Goal: Information Seeking & Learning: Learn about a topic

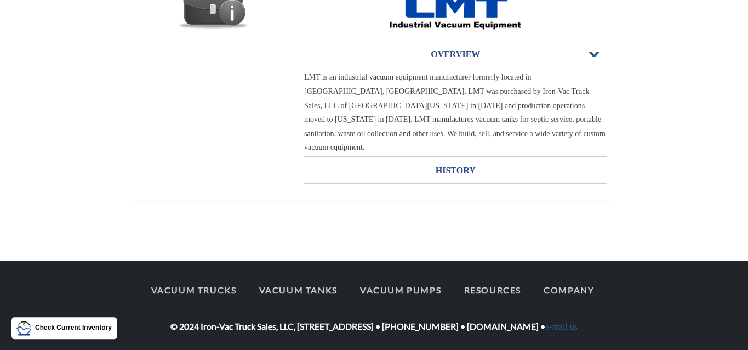
scroll to position [157, 0]
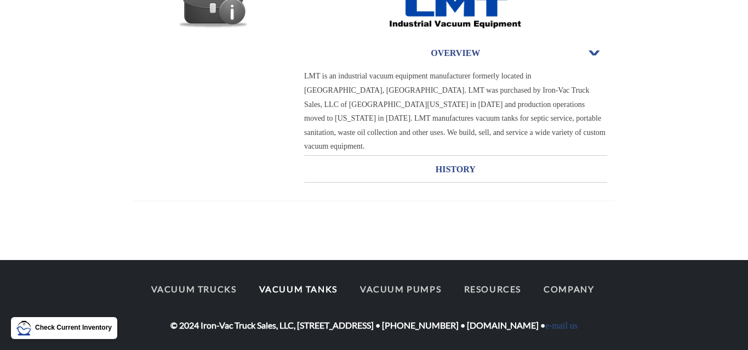
click at [274, 277] on link "Vacuum Tanks" at bounding box center [298, 288] width 98 height 23
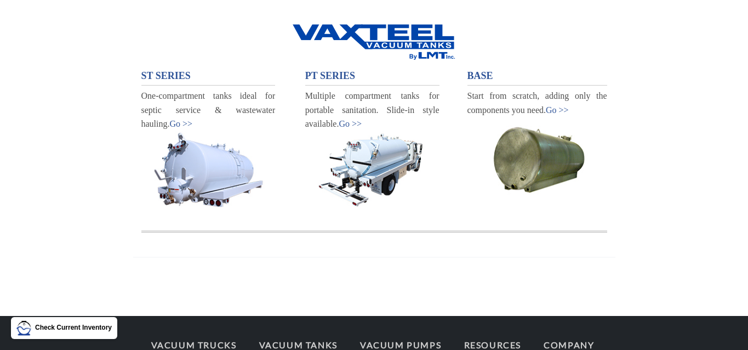
scroll to position [125, 0]
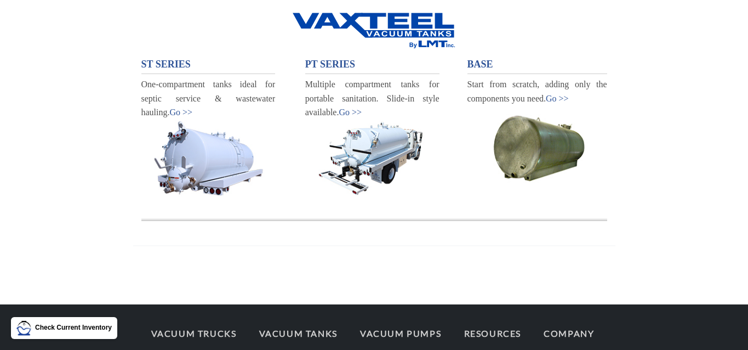
click at [557, 173] on img at bounding box center [538, 145] width 140 height 81
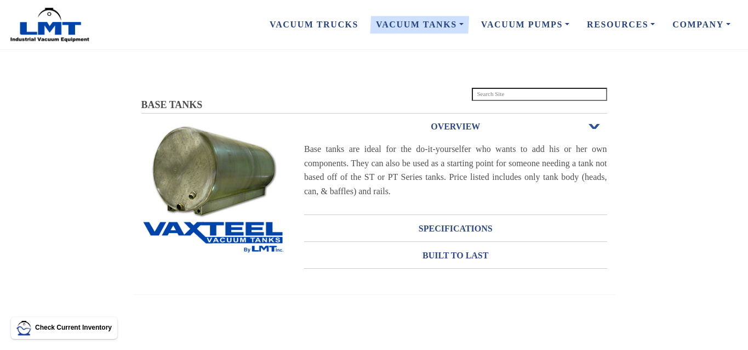
click at [463, 128] on h3 "OVERVIEW" at bounding box center [455, 127] width 303 height 18
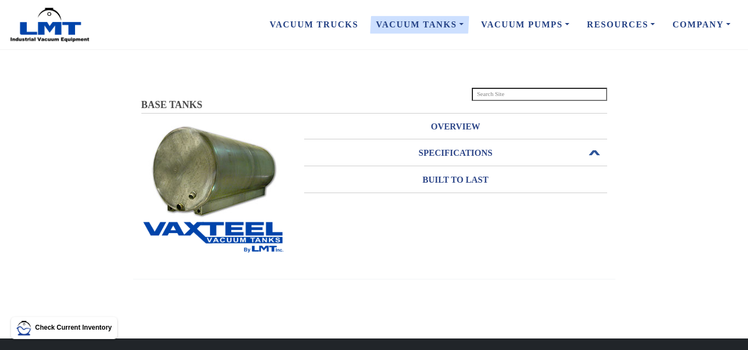
click at [472, 155] on h3 "SPECIFICATIONS" at bounding box center [455, 153] width 303 height 18
click at [455, 127] on h3 "OVERVIEW" at bounding box center [455, 127] width 303 height 18
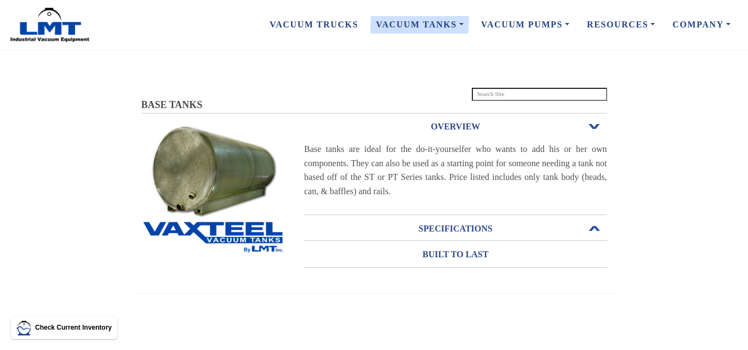
click at [446, 229] on h3 "SPECIFICATIONS" at bounding box center [455, 229] width 303 height 18
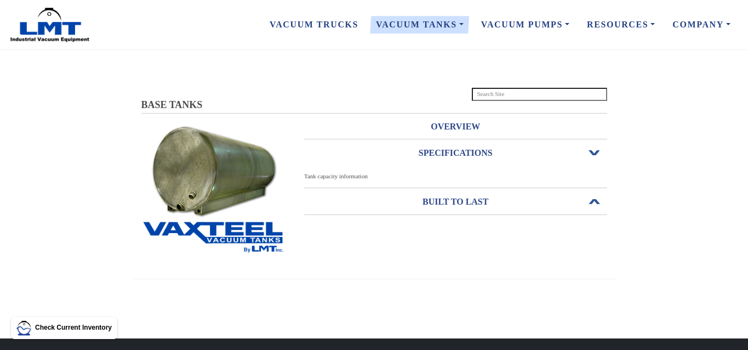
click at [455, 203] on h3 "BUILT TO LAST" at bounding box center [455, 202] width 303 height 18
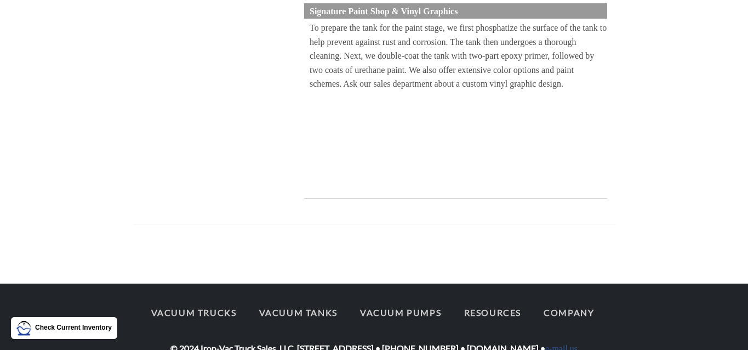
scroll to position [537, 0]
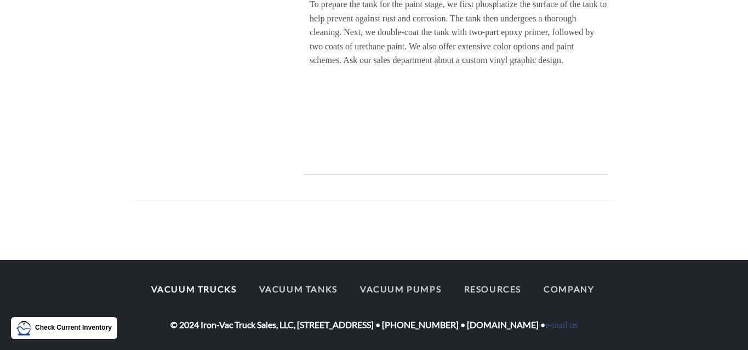
click at [203, 277] on link "Vacuum Trucks" at bounding box center [193, 288] width 105 height 23
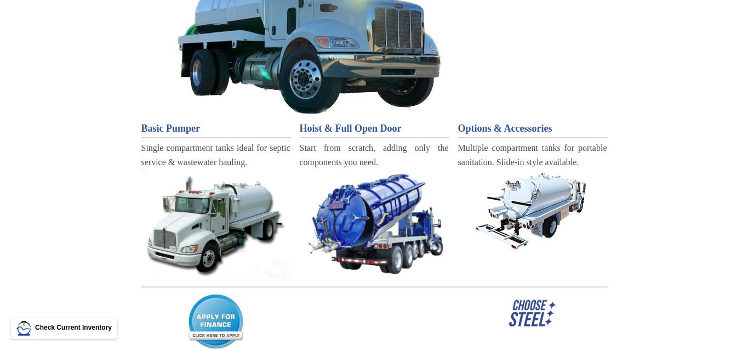
scroll to position [187, 0]
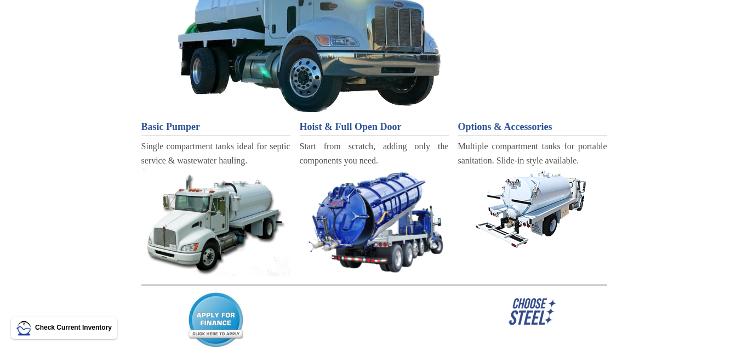
click at [239, 226] on img at bounding box center [215, 222] width 149 height 109
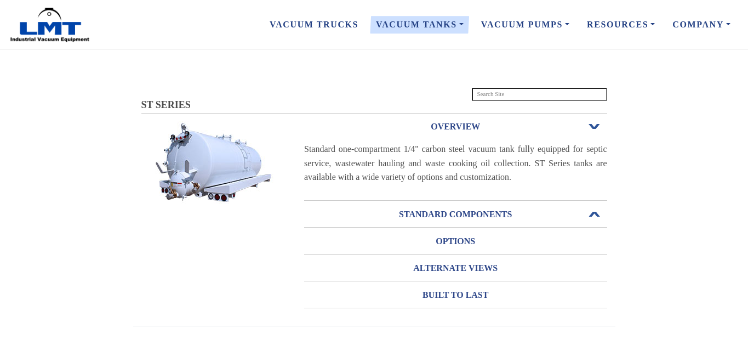
click at [398, 214] on h3 "STANDARD COMPONENTS" at bounding box center [455, 215] width 303 height 18
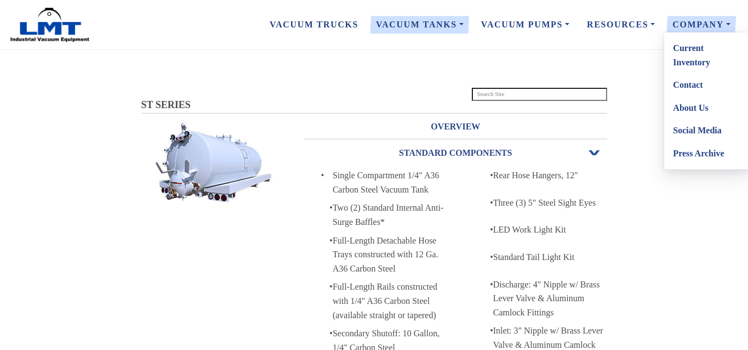
click at [683, 86] on link "Contact" at bounding box center [707, 84] width 87 height 23
